Goal: Task Accomplishment & Management: Manage account settings

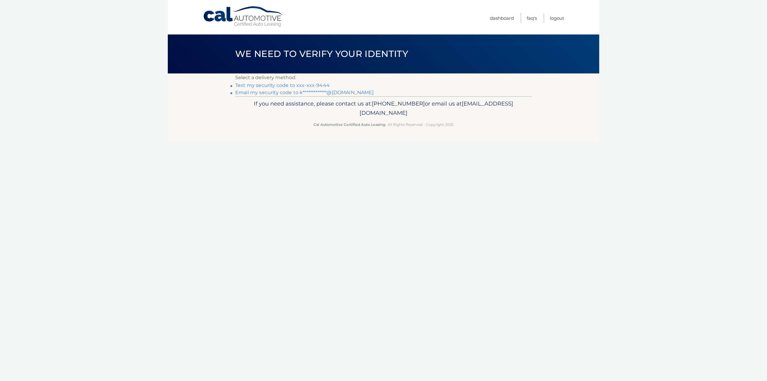
click at [275, 86] on link "Text my security code to xxx-xxx-9444" at bounding box center [282, 85] width 94 height 6
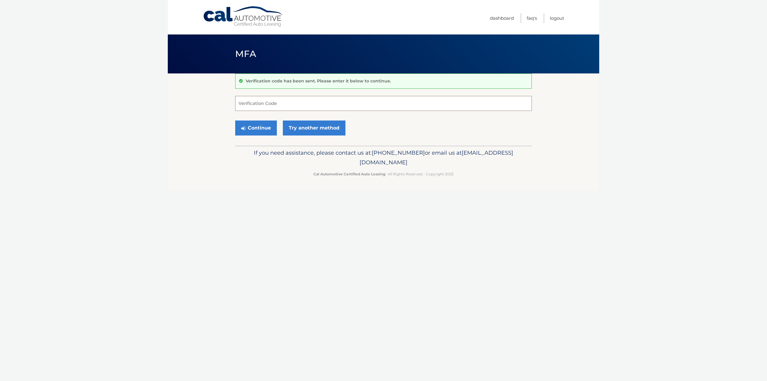
click at [276, 104] on input "Verification Code" at bounding box center [383, 103] width 297 height 15
type input "228162"
click at [247, 124] on button "Continue" at bounding box center [256, 127] width 42 height 15
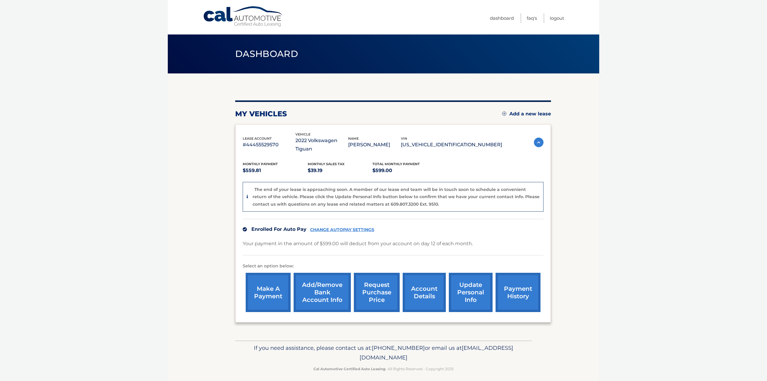
click at [630, 56] on body "Cal Automotive Menu Dashboard FAQ's Logout" at bounding box center [383, 190] width 767 height 381
